Goal: Book appointment/travel/reservation

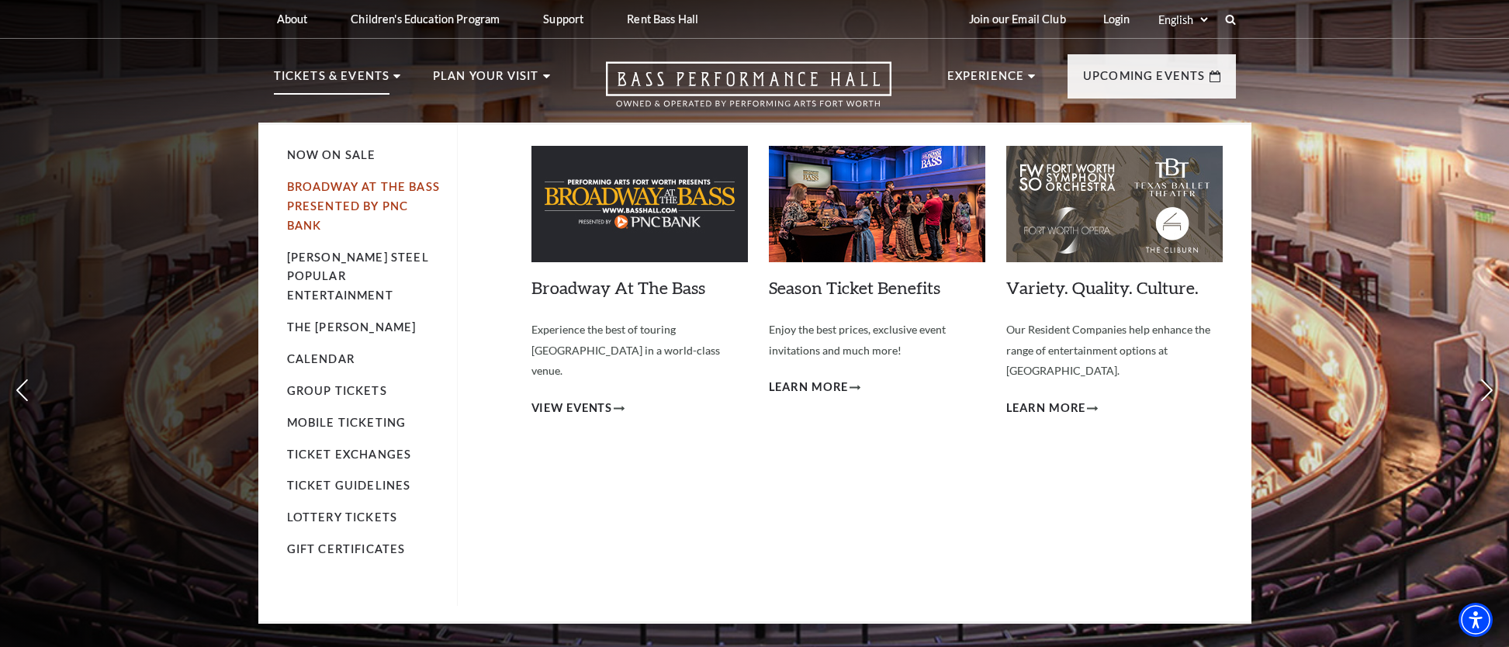
click at [348, 202] on link "Broadway At The Bass presented by PNC Bank" at bounding box center [363, 206] width 153 height 52
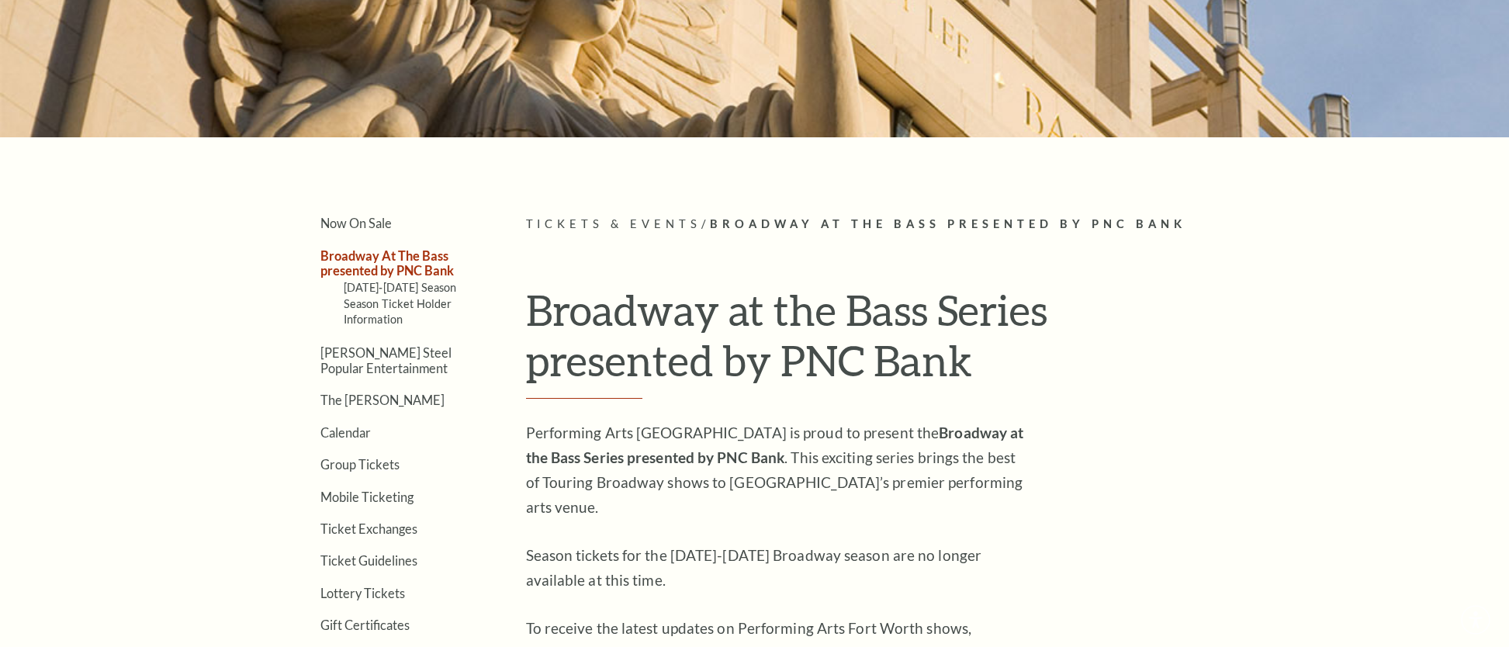
scroll to position [510, 0]
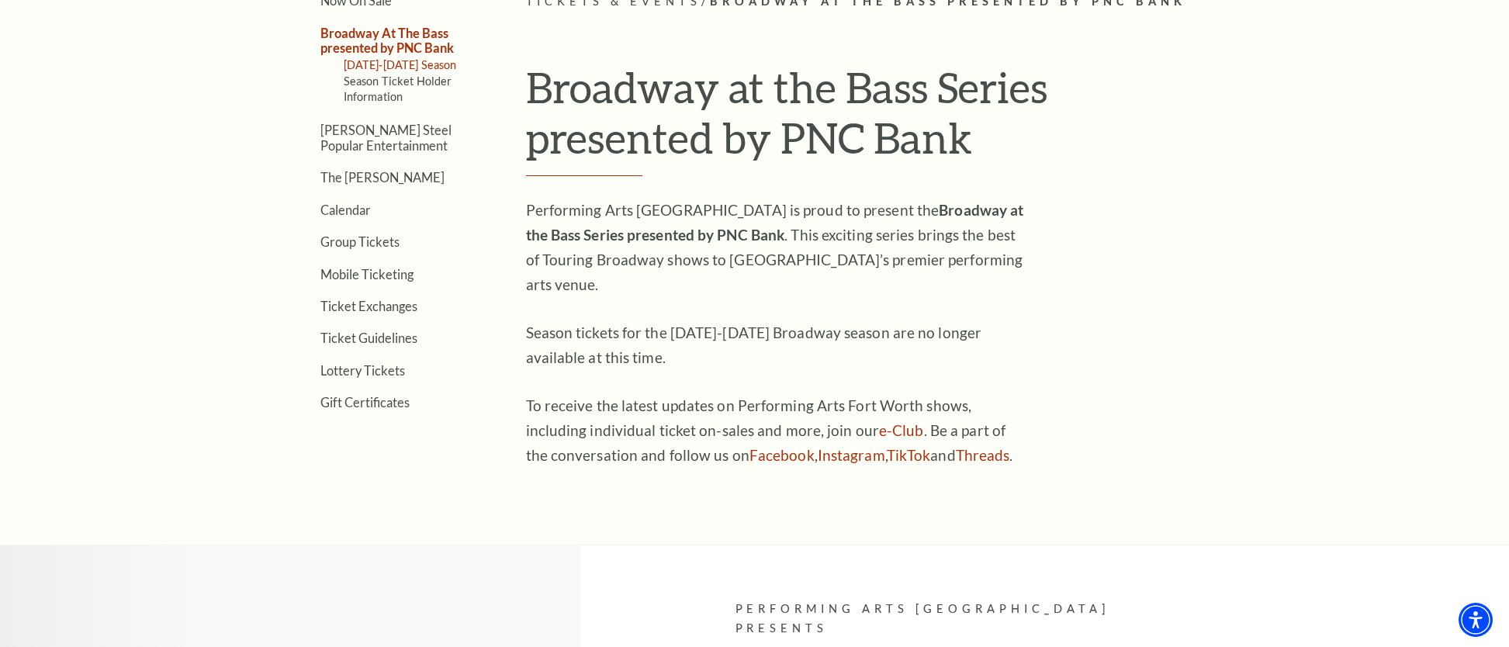
click at [430, 67] on link "[DATE]-[DATE] Season" at bounding box center [400, 64] width 113 height 13
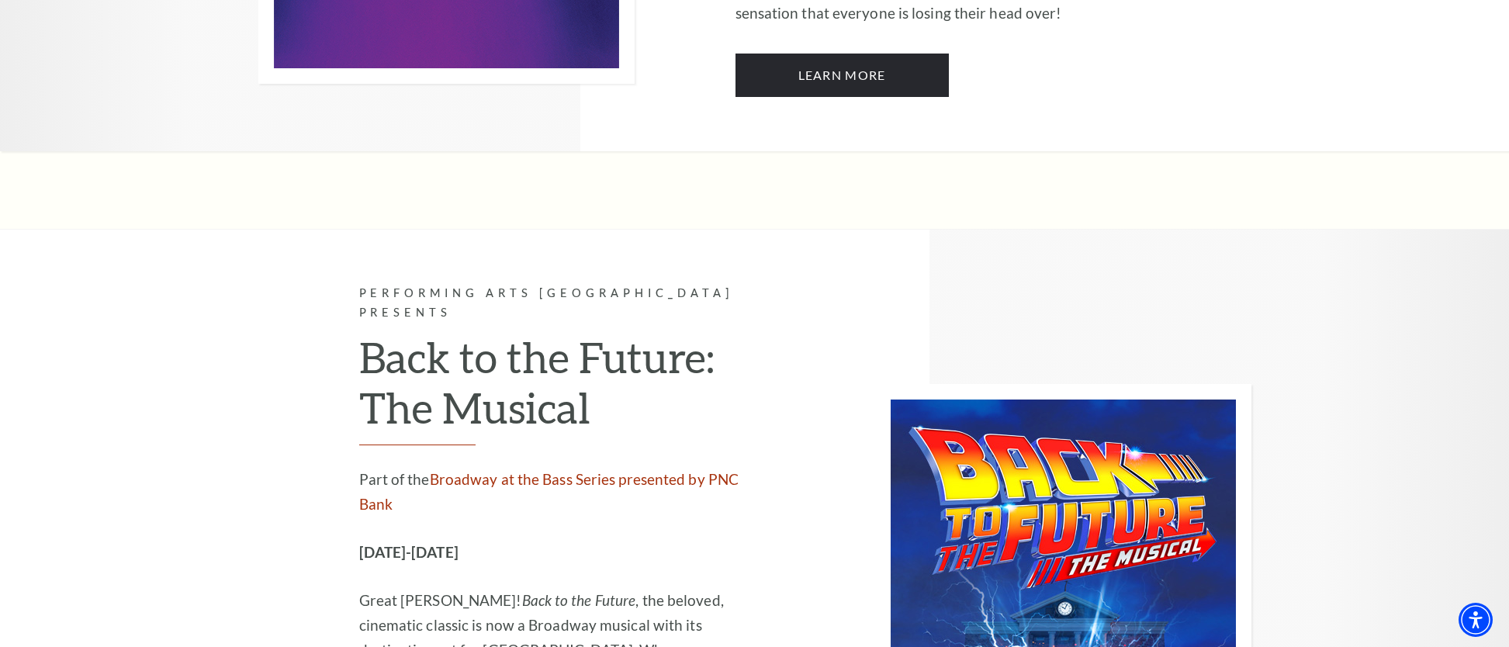
scroll to position [6356, 0]
